Goal: Information Seeking & Learning: Learn about a topic

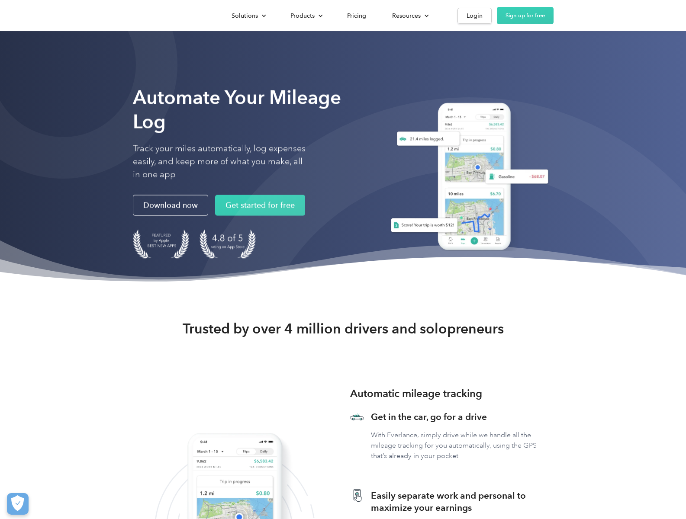
scroll to position [2254, 0]
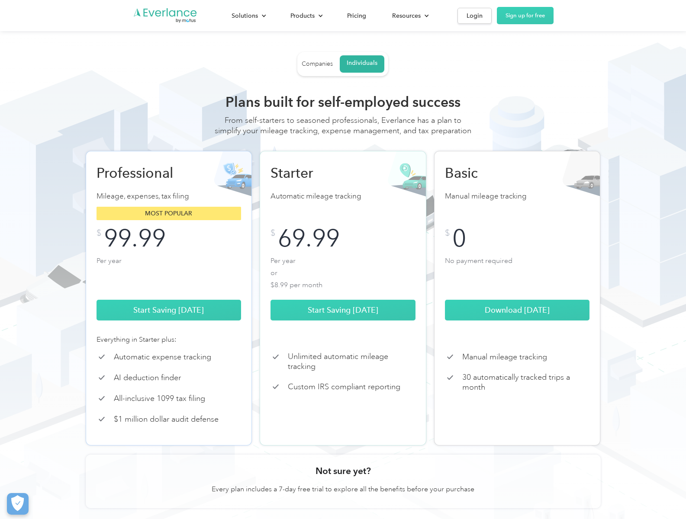
click at [248, 16] on div "Solutions" at bounding box center [245, 15] width 26 height 11
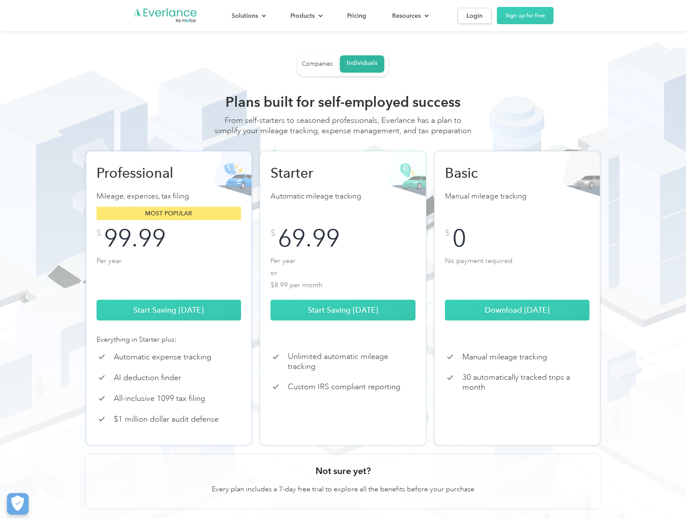
scroll to position [1999, 0]
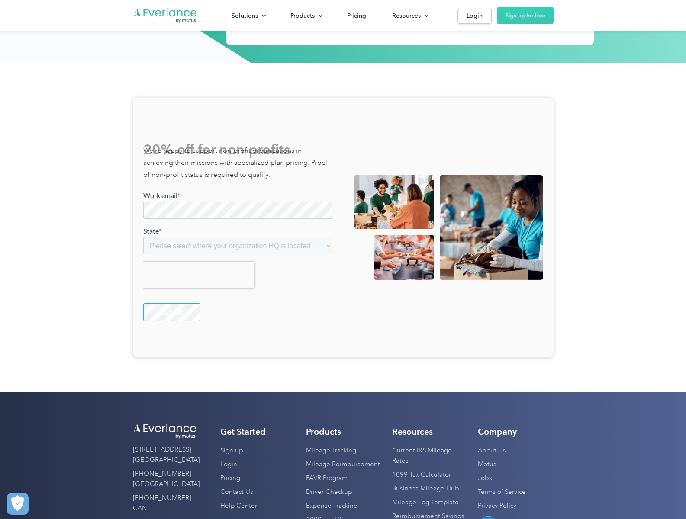
click at [237, 493] on link "Contact Us" at bounding box center [236, 493] width 33 height 14
